Goal: Book appointment/travel/reservation

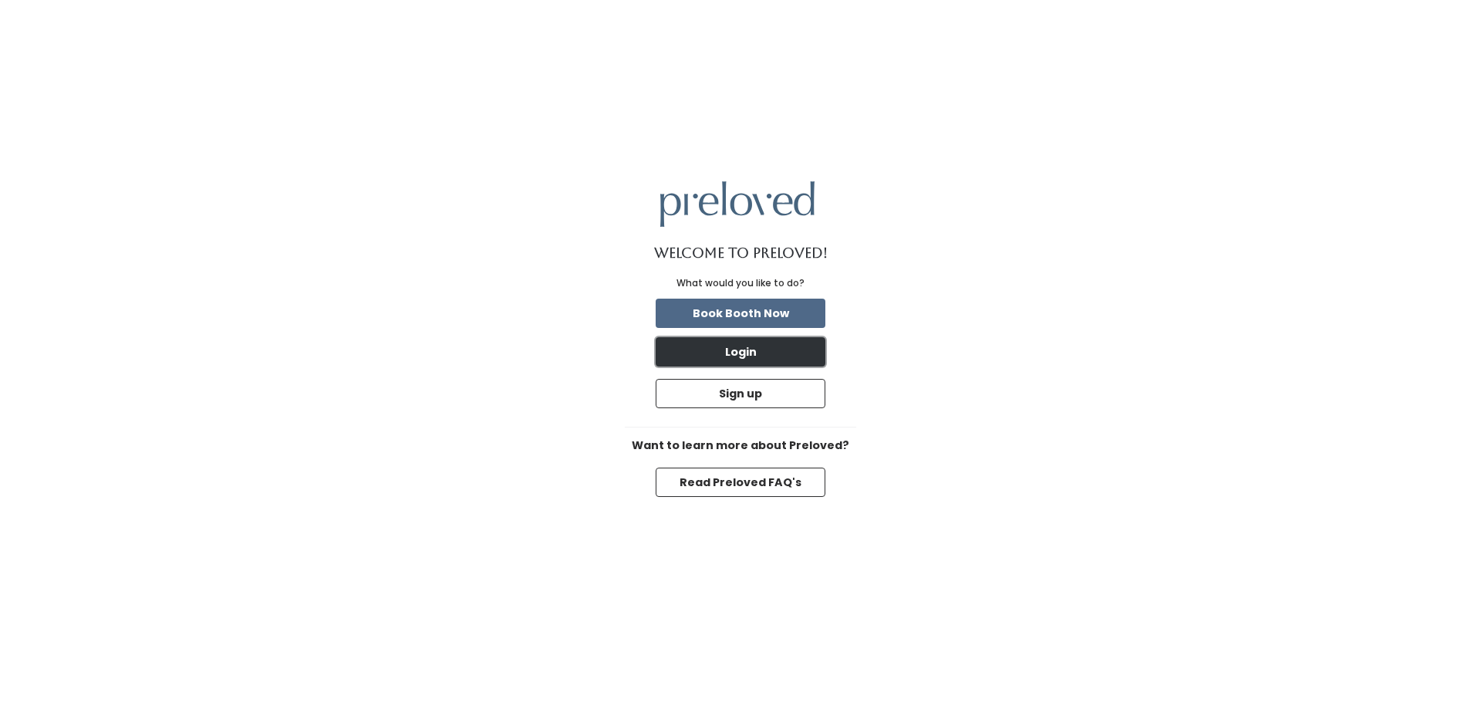
click at [740, 349] on button "Login" at bounding box center [741, 351] width 170 height 29
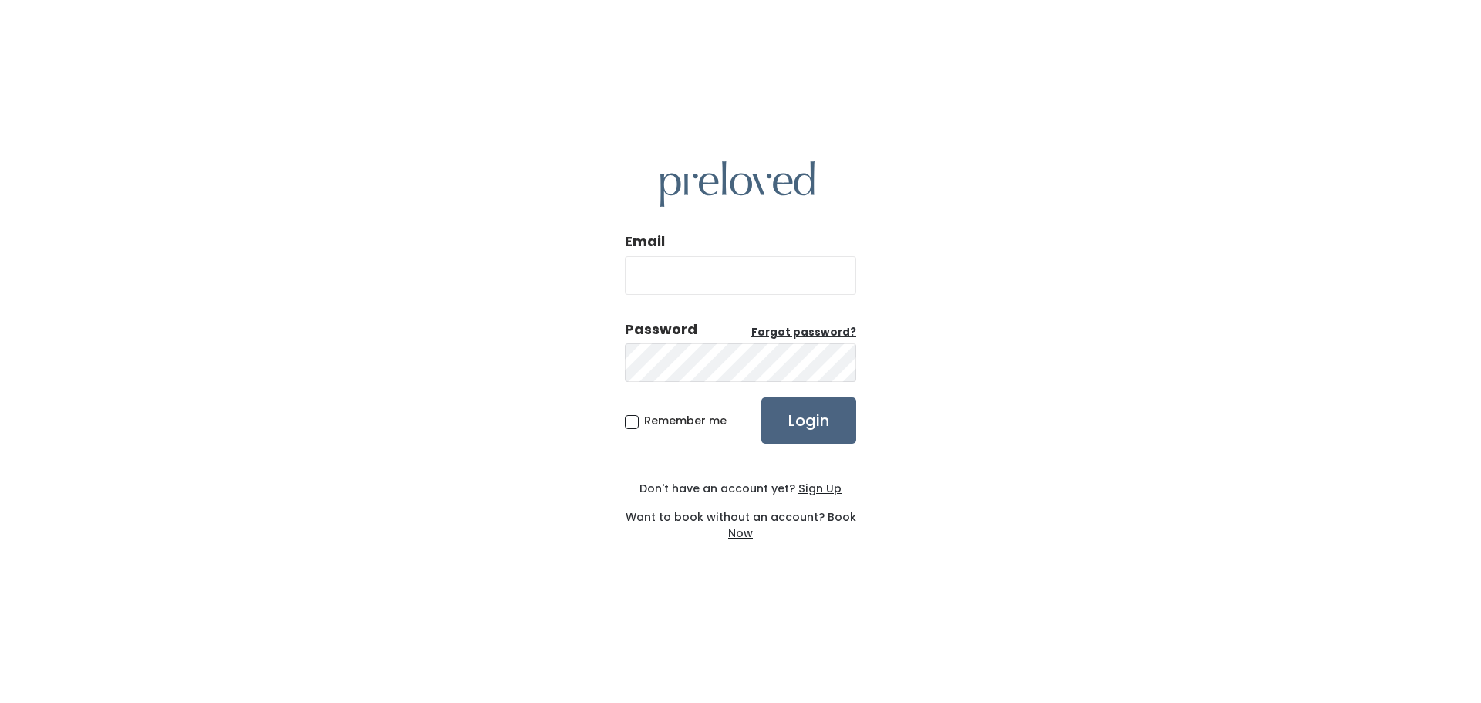
type input "kristieluebbert@gmail.com"
click at [801, 427] on input "Login" at bounding box center [808, 420] width 95 height 46
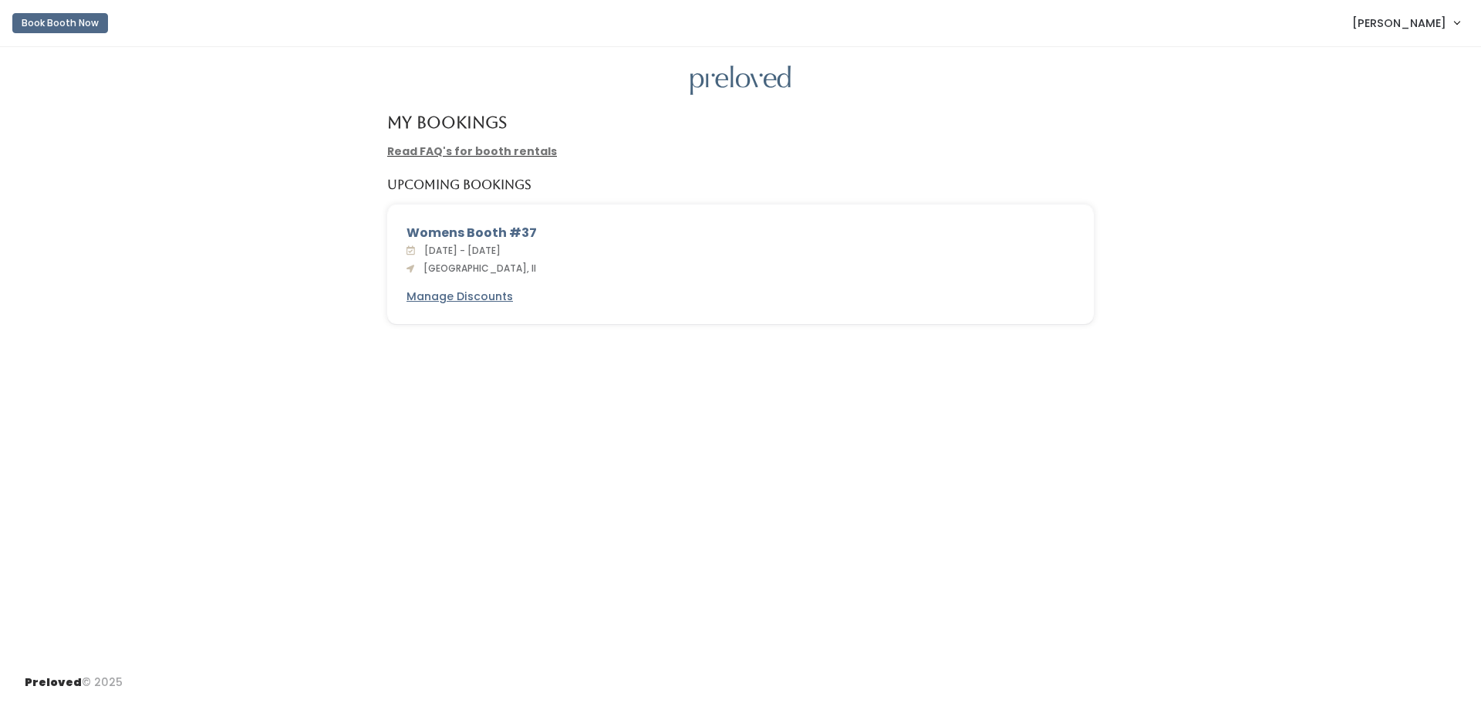
click at [442, 150] on link "Read FAQ's for booth rentals" at bounding box center [472, 150] width 170 height 15
click at [69, 29] on button "Book Booth Now" at bounding box center [60, 23] width 96 height 20
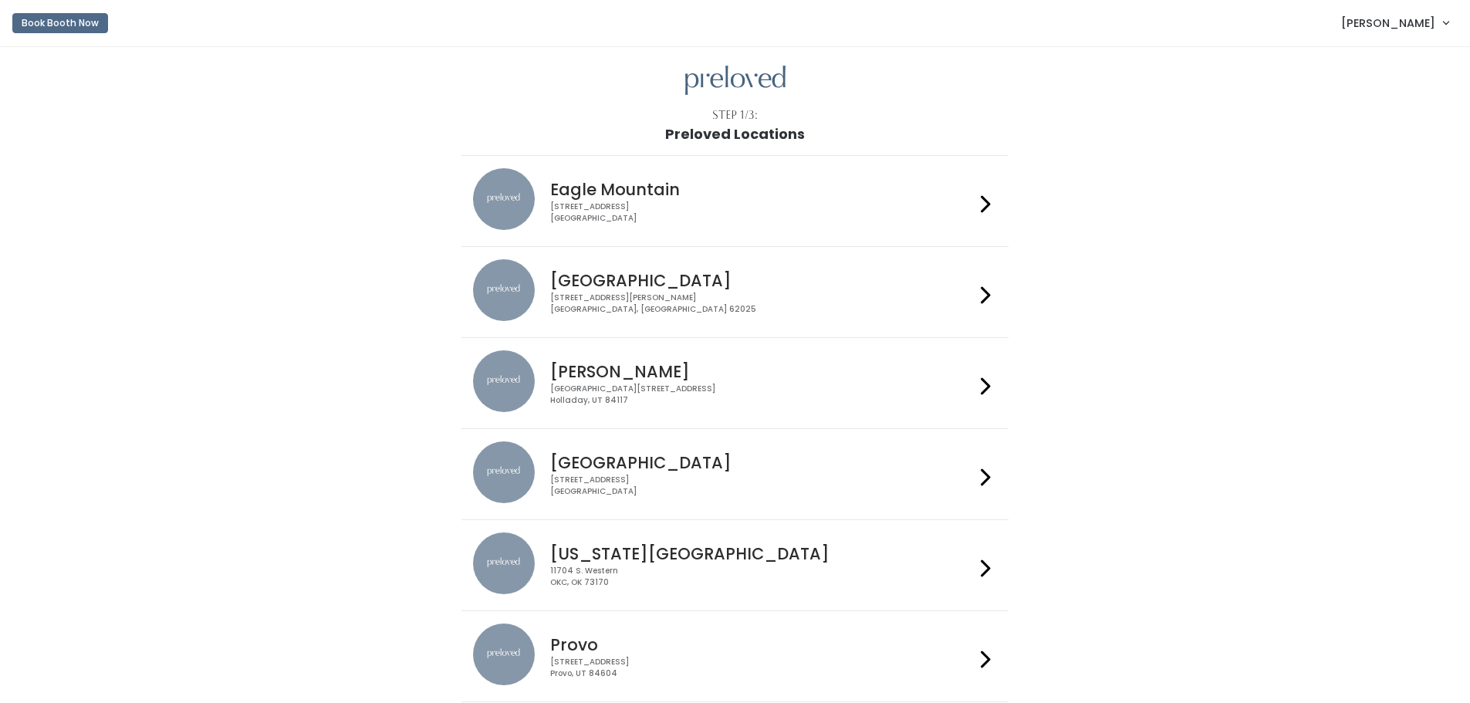
click at [687, 277] on h4 "[GEOGRAPHIC_DATA]" at bounding box center [762, 281] width 424 height 18
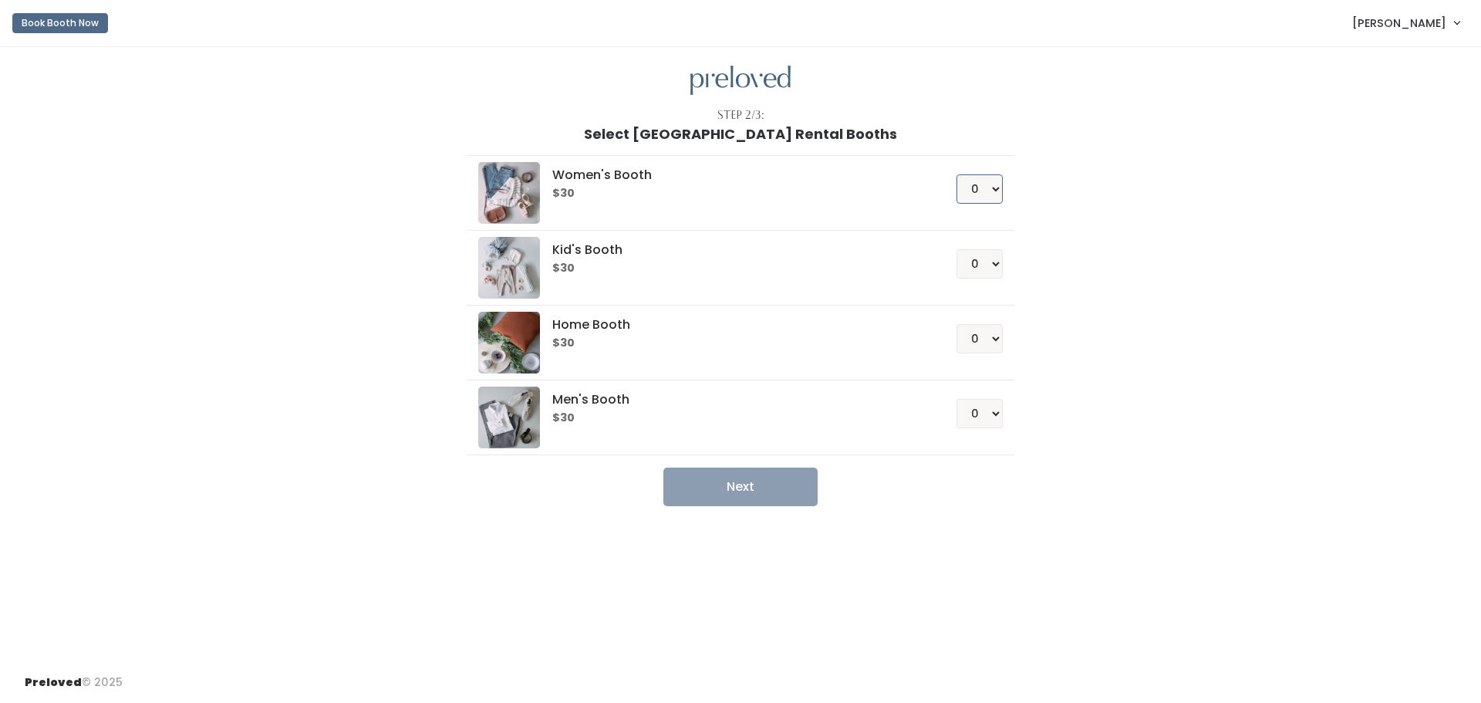
click at [995, 192] on select "0 1 2 3 4" at bounding box center [980, 188] width 46 height 29
select select "1"
click at [957, 174] on select "0 1 2 3 4" at bounding box center [980, 188] width 46 height 29
click at [781, 494] on button "Next" at bounding box center [740, 486] width 154 height 39
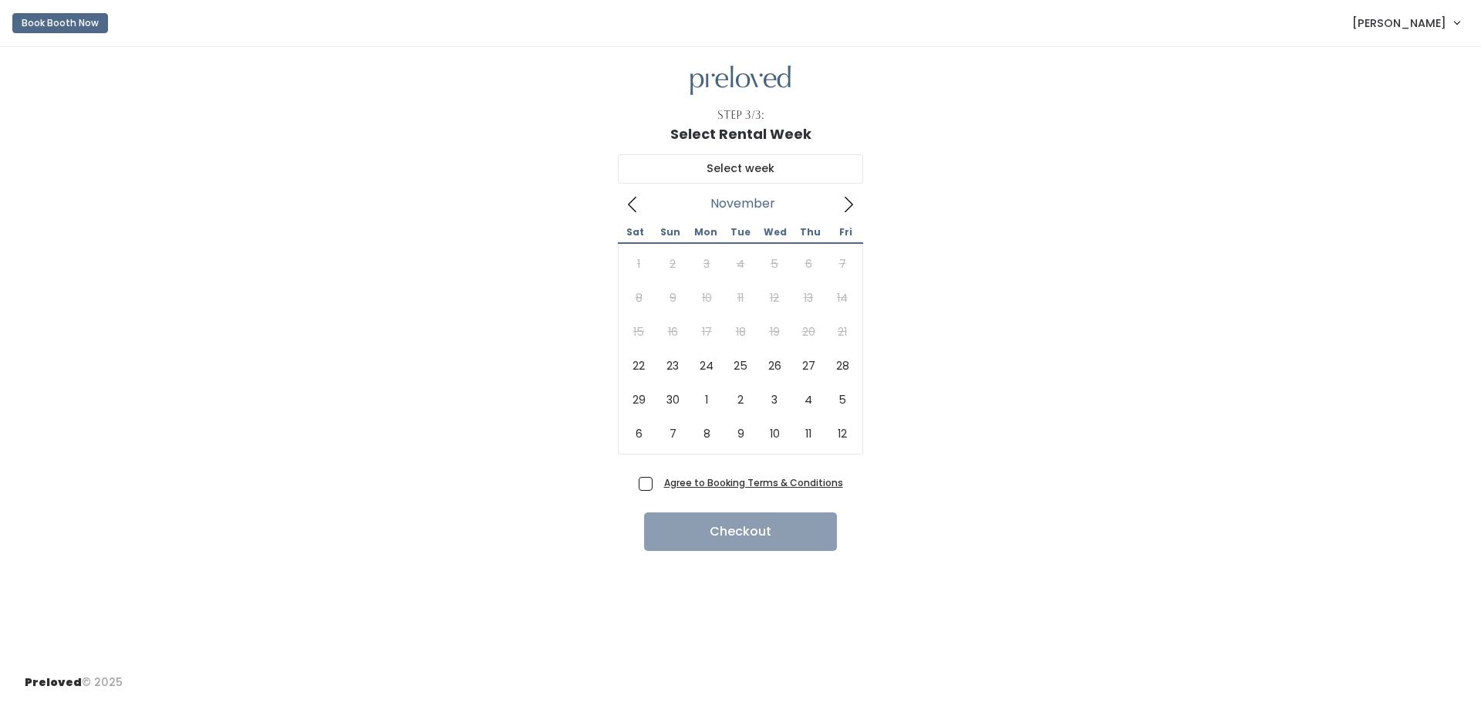
click at [848, 207] on icon at bounding box center [848, 204] width 17 height 17
click at [1459, 23] on link "[PERSON_NAME]" at bounding box center [1406, 22] width 138 height 33
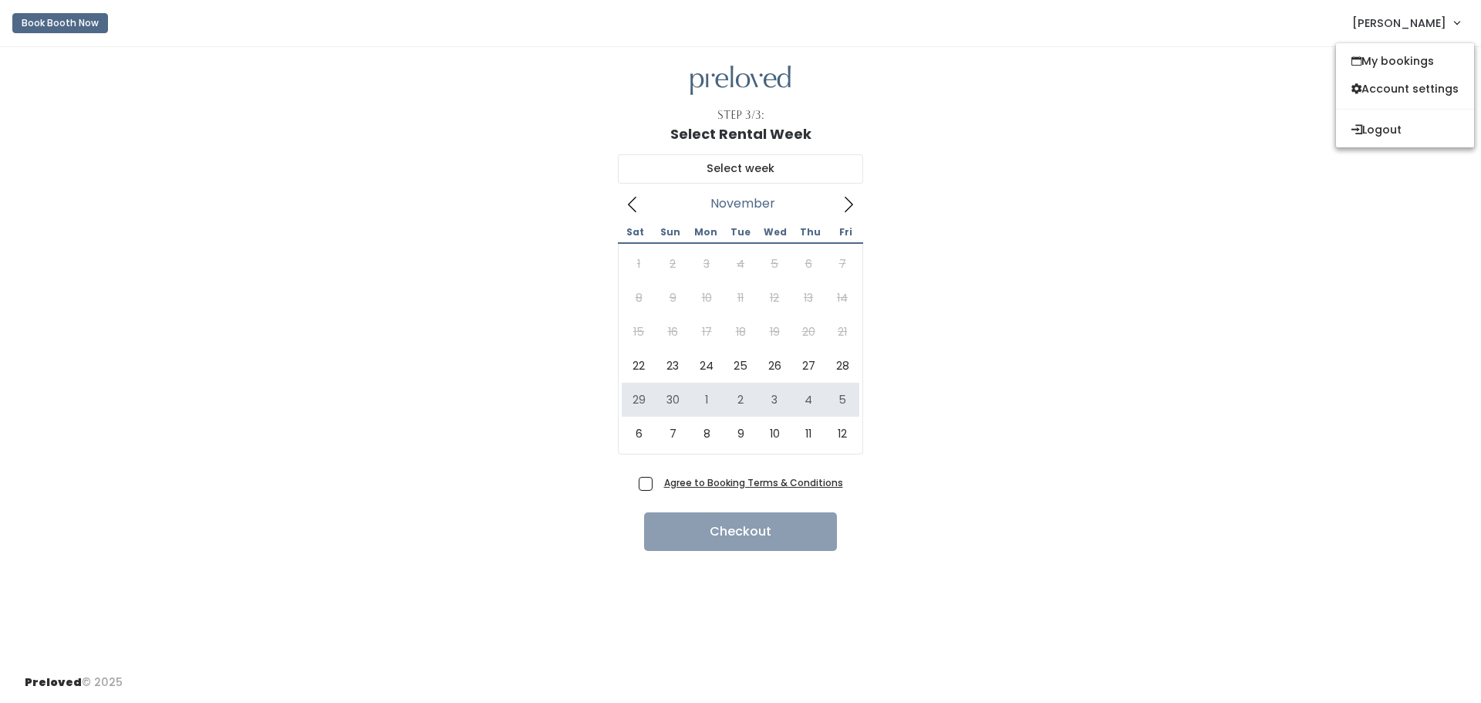
click at [1196, 132] on div "Select Rental Week" at bounding box center [741, 134] width 1432 height 15
